Goal: Go to known website: Access a specific website the user already knows

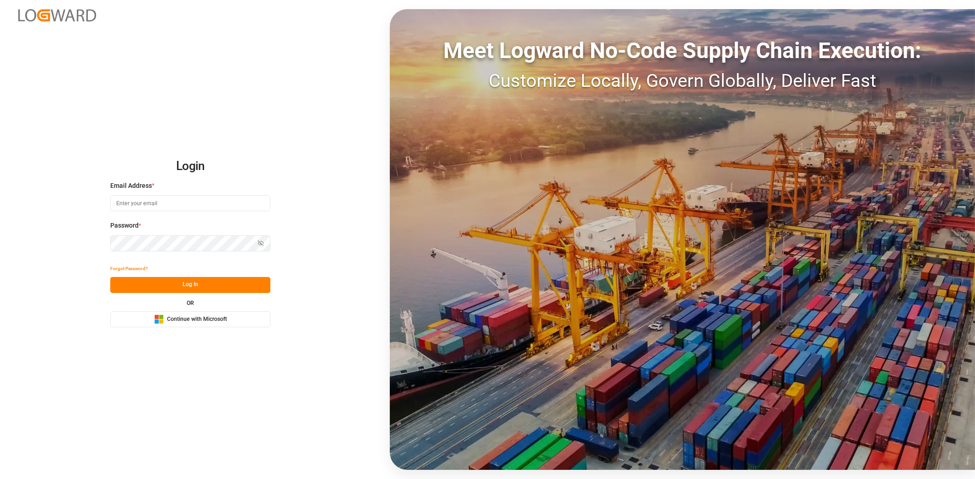
click at [239, 317] on button "Microsoft Logo Continue with Microsoft" at bounding box center [190, 319] width 160 height 16
